Goal: Transaction & Acquisition: Subscribe to service/newsletter

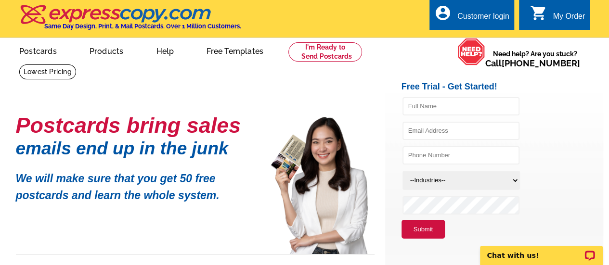
scroll to position [72, 0]
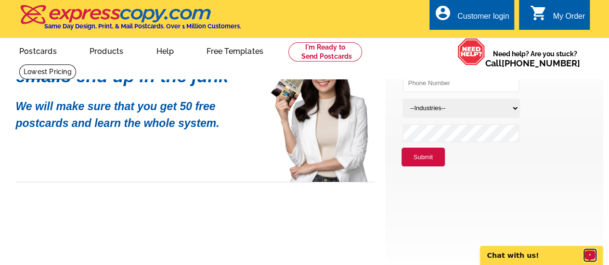
click at [589, 255] on icon "Open LiveChat chat widget" at bounding box center [589, 255] width 7 height 5
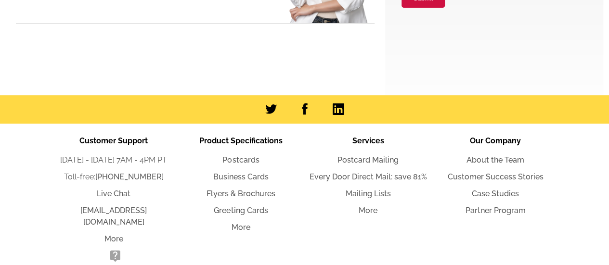
scroll to position [0, 0]
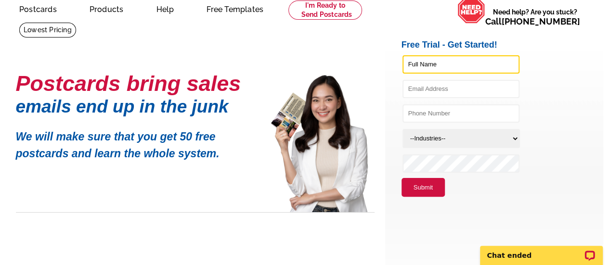
click at [459, 68] on input "text" at bounding box center [460, 64] width 117 height 18
type input "[PERSON_NAME]"
type input "[PERSON_NAME][EMAIL_ADDRESS][DOMAIN_NAME]"
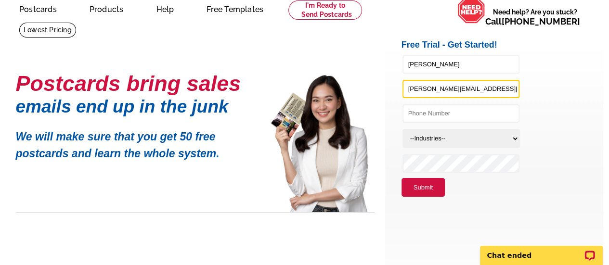
type input "2677138644"
click at [511, 140] on select "--Industries-- Residential Real Estate Accounting Agriculture Architecture Arts…" at bounding box center [460, 138] width 117 height 19
select select "783"
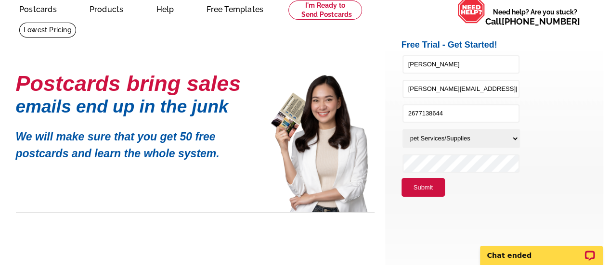
click at [402, 129] on select "--Industries-- Residential Real Estate Accounting Agriculture Architecture Arts…" at bounding box center [460, 138] width 117 height 19
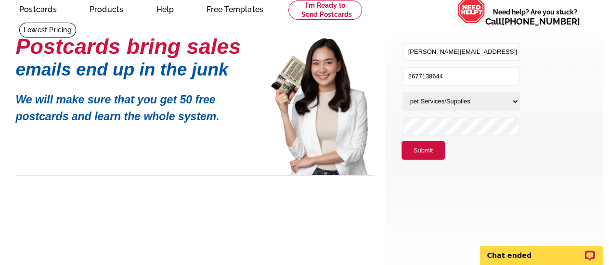
scroll to position [38, 0]
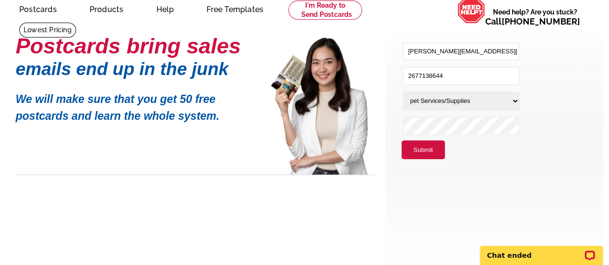
click at [414, 150] on button "Submit" at bounding box center [422, 150] width 43 height 19
